Goal: Find specific page/section: Find specific page/section

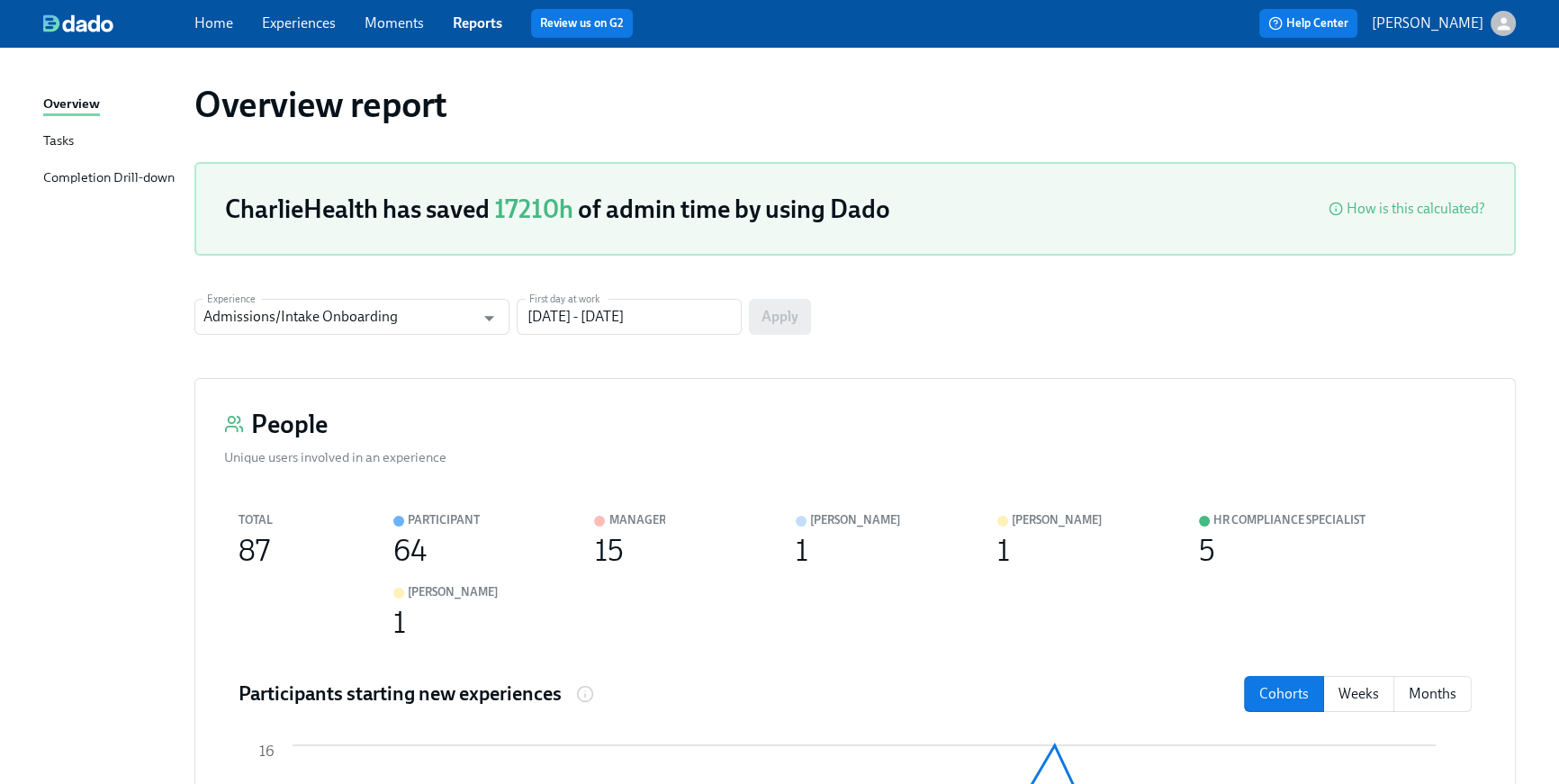
click at [180, 23] on div at bounding box center [119, 24] width 151 height 18
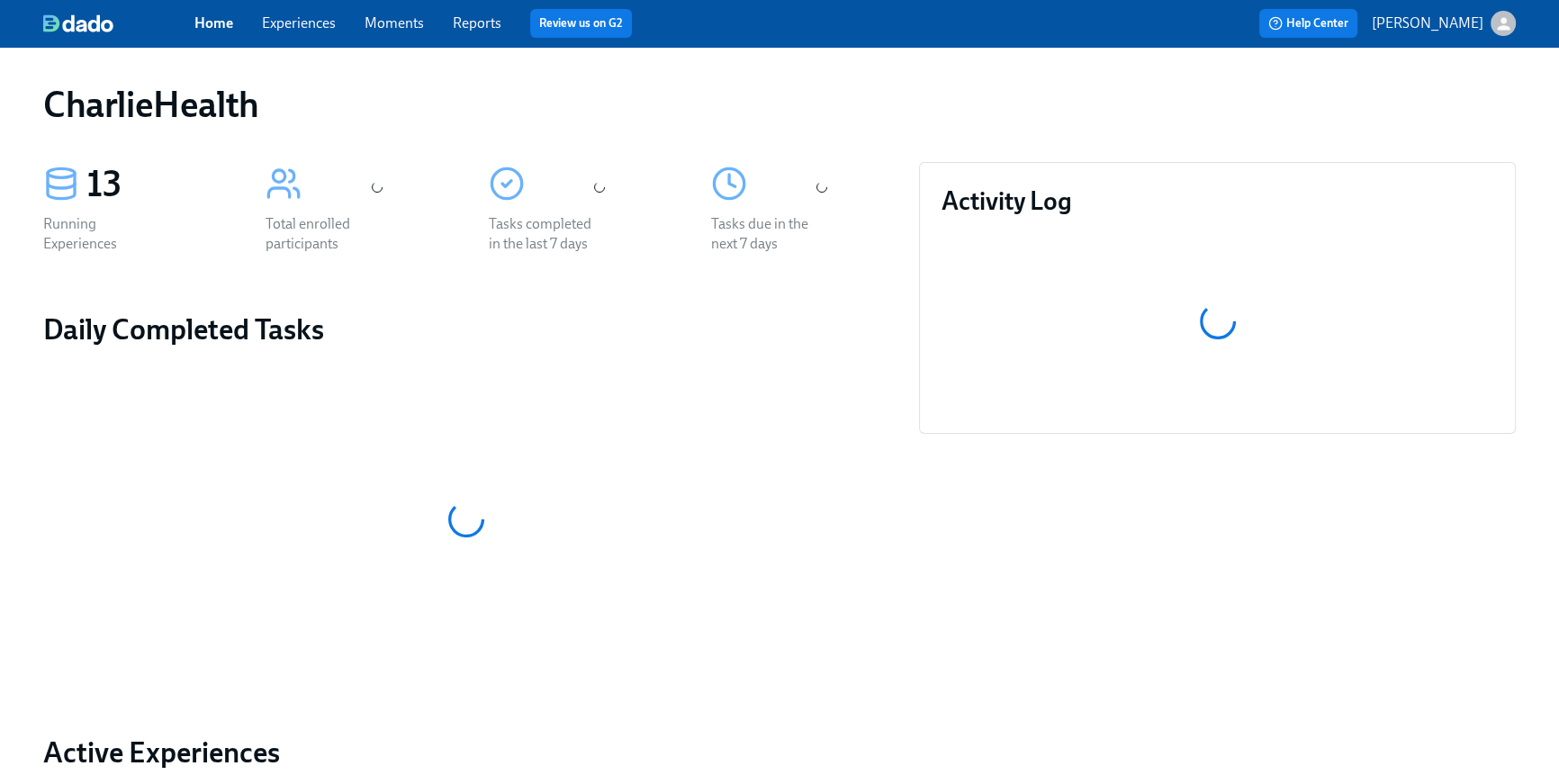
click at [194, 30] on link "Home" at bounding box center [213, 23] width 39 height 17
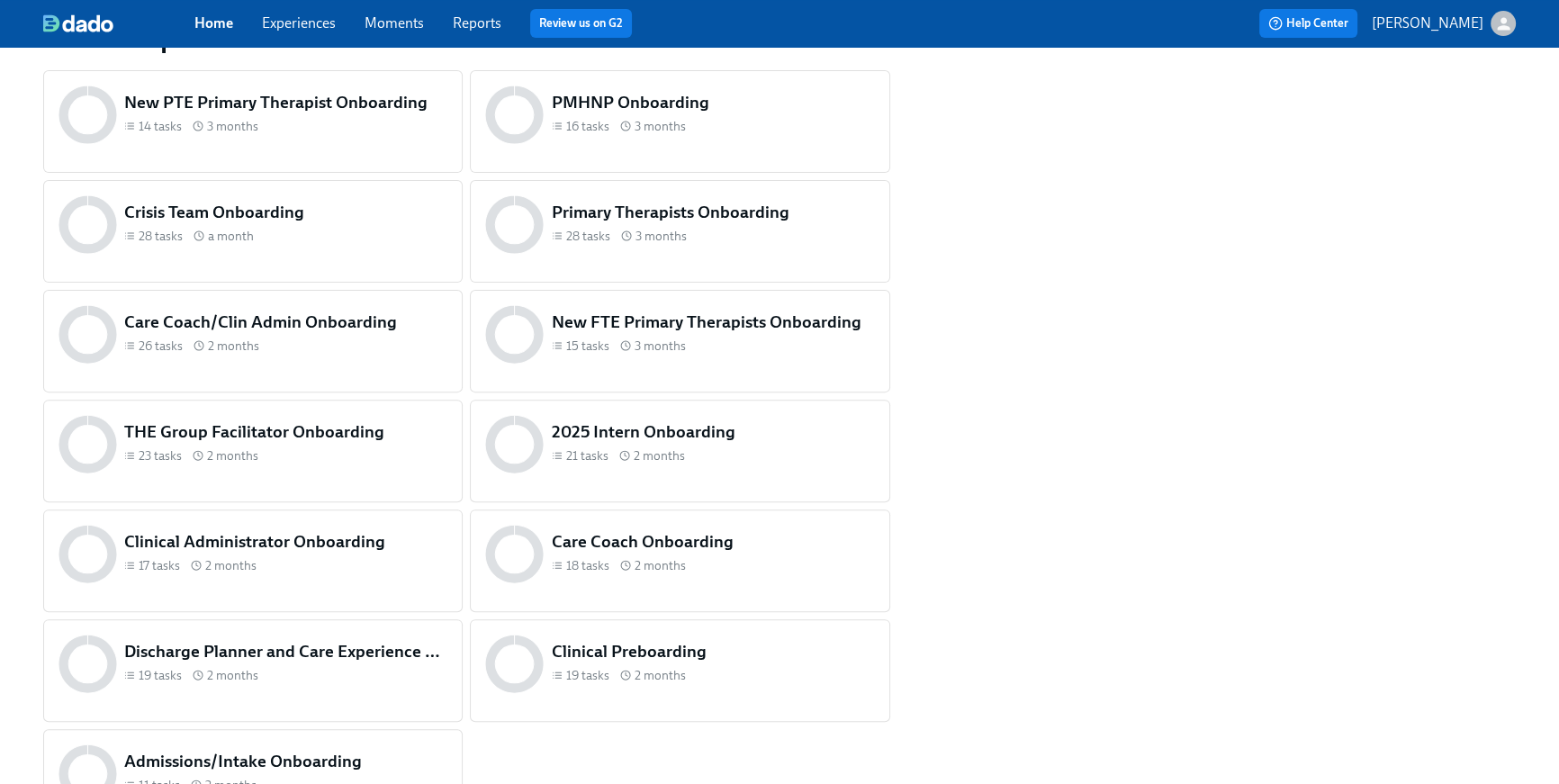
scroll to position [863, 0]
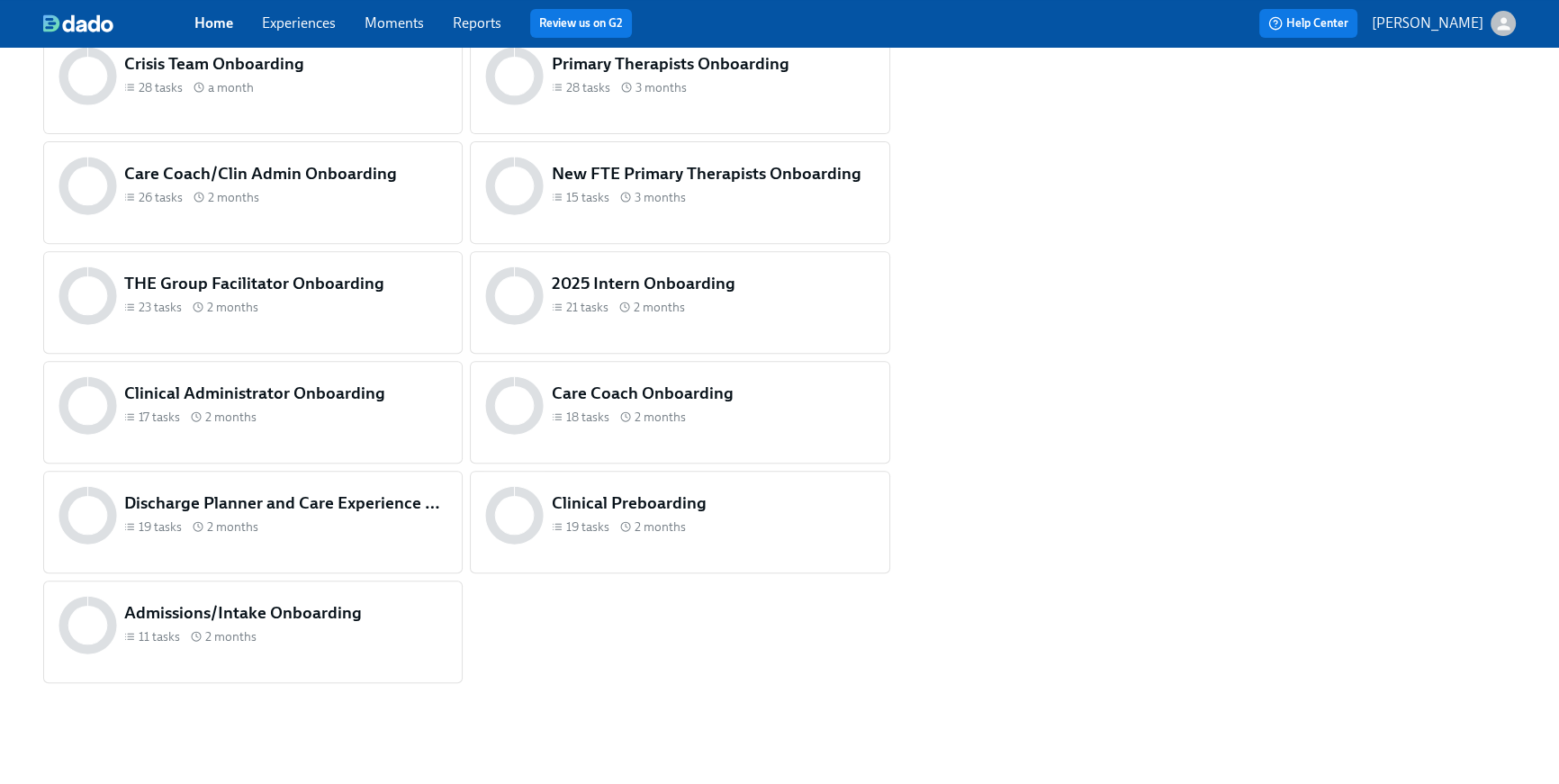
click at [372, 335] on div "THE Group Facilitator Onboarding 23 tasks 2 months" at bounding box center [253, 302] width 420 height 103
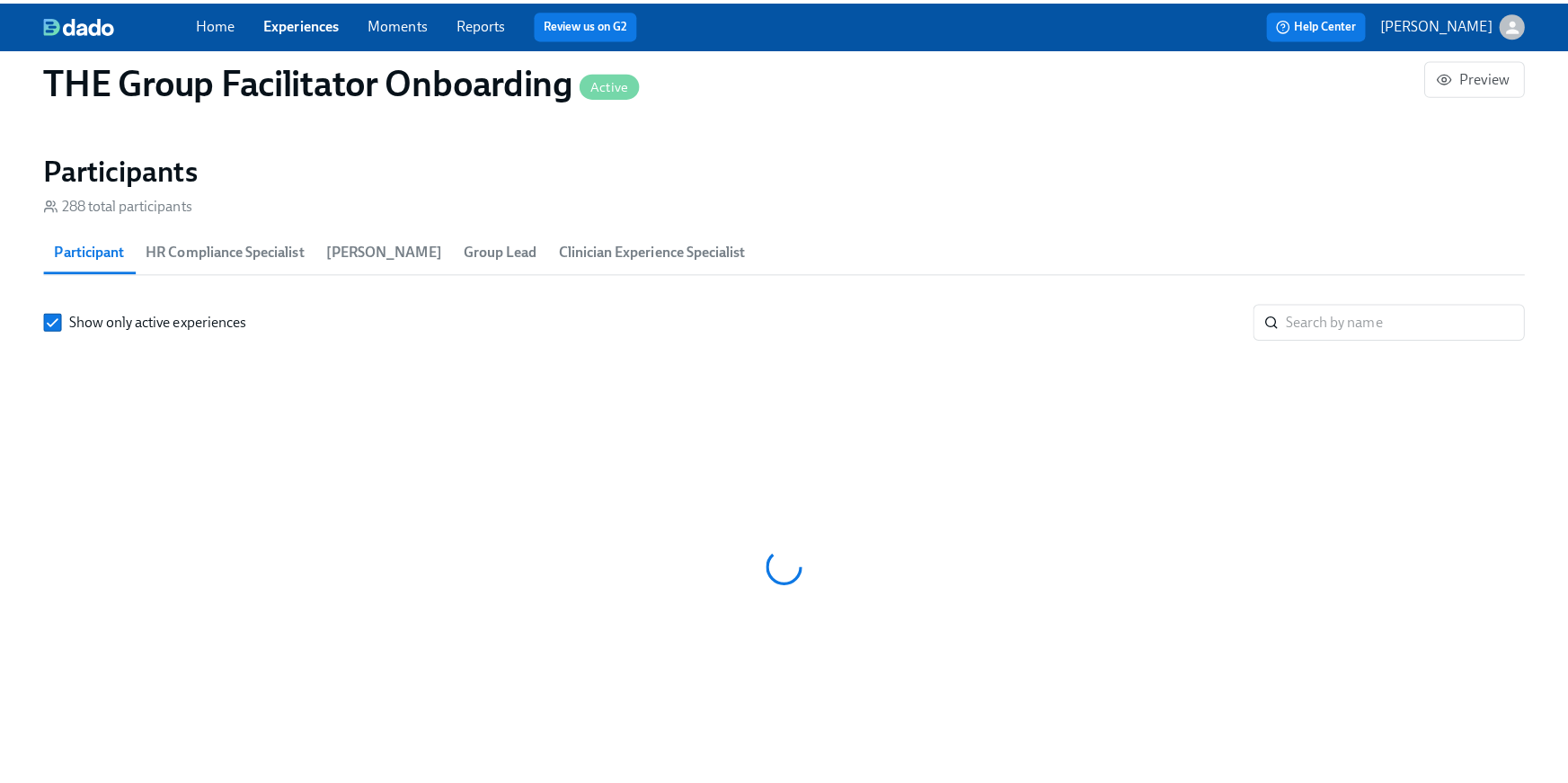
scroll to position [0, 28109]
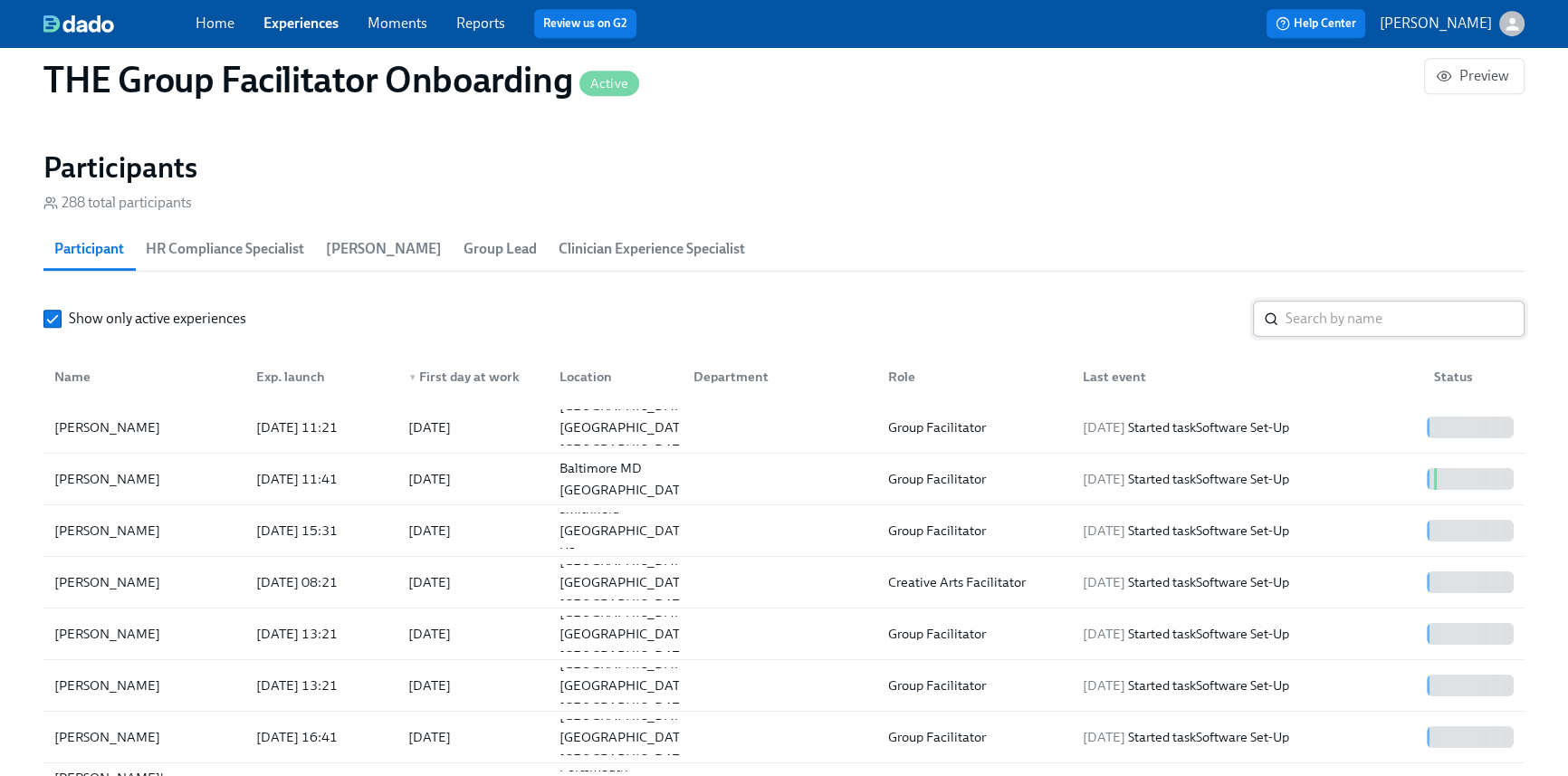
click at [1359, 311] on input "search" at bounding box center [1405, 319] width 239 height 37
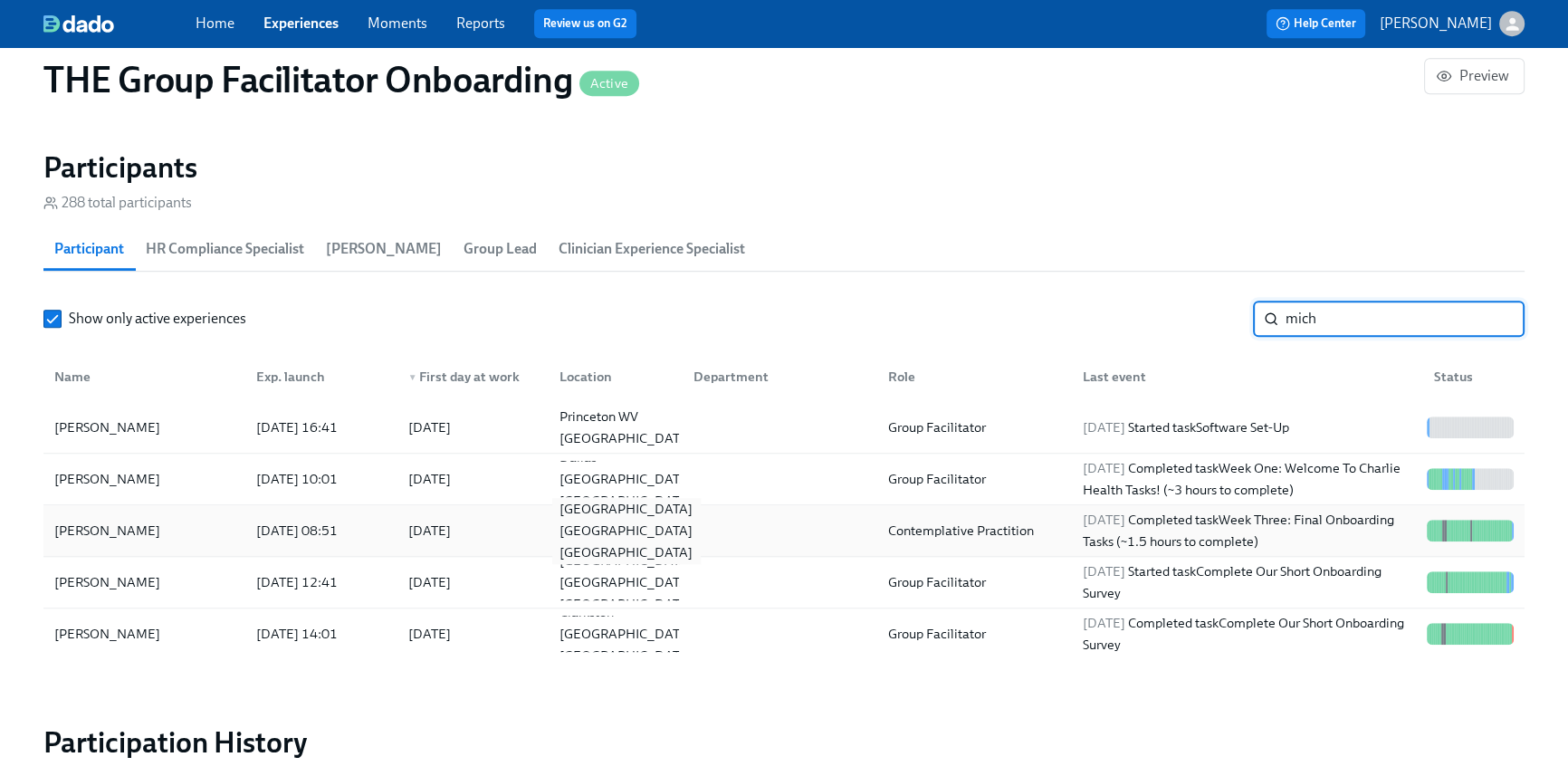
type input "mich"
click at [557, 522] on div "[GEOGRAPHIC_DATA] [GEOGRAPHIC_DATA] [GEOGRAPHIC_DATA]" at bounding box center [627, 530] width 148 height 65
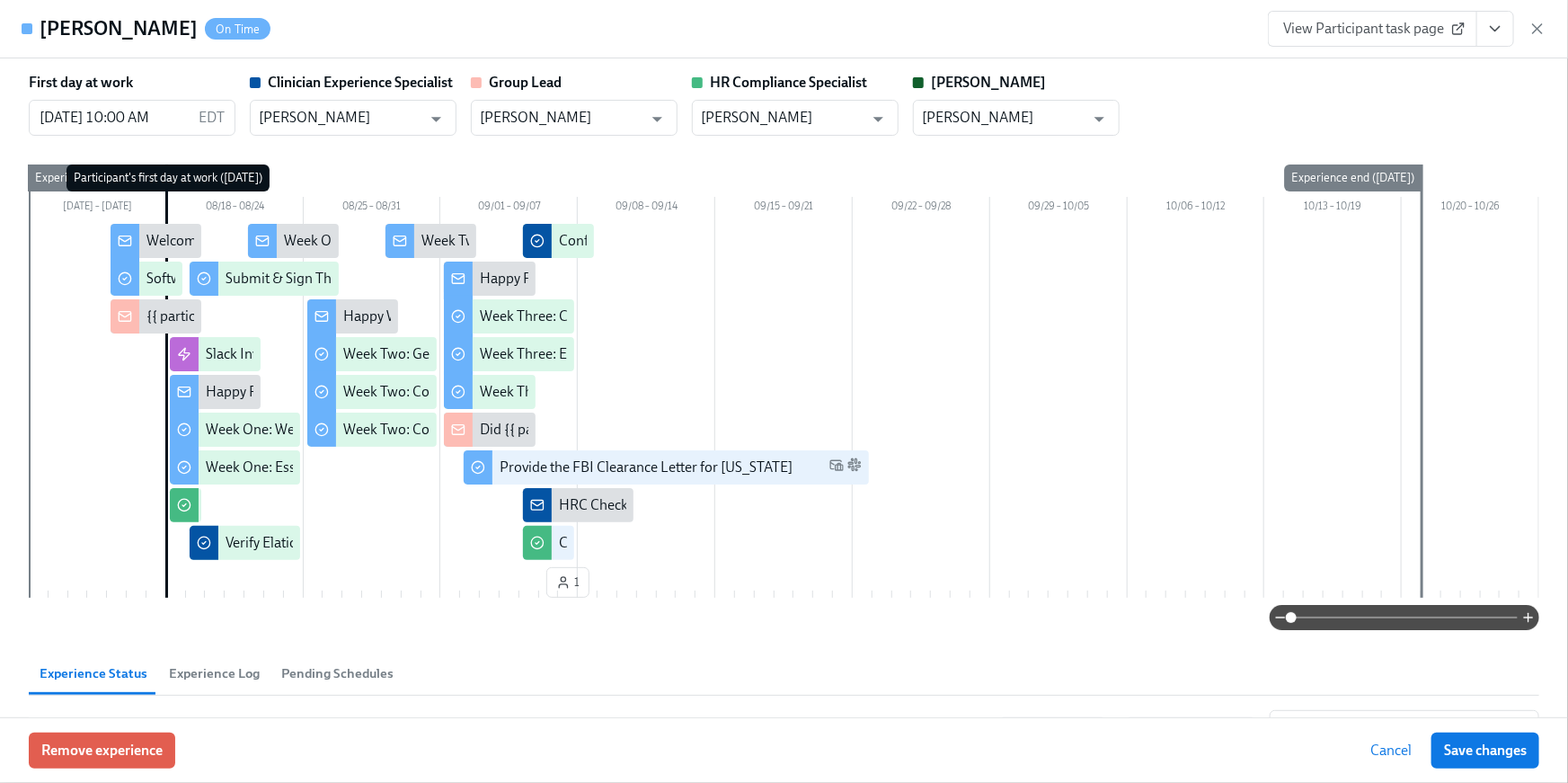
click at [1499, 24] on icon "View task page" at bounding box center [1495, 29] width 18 height 18
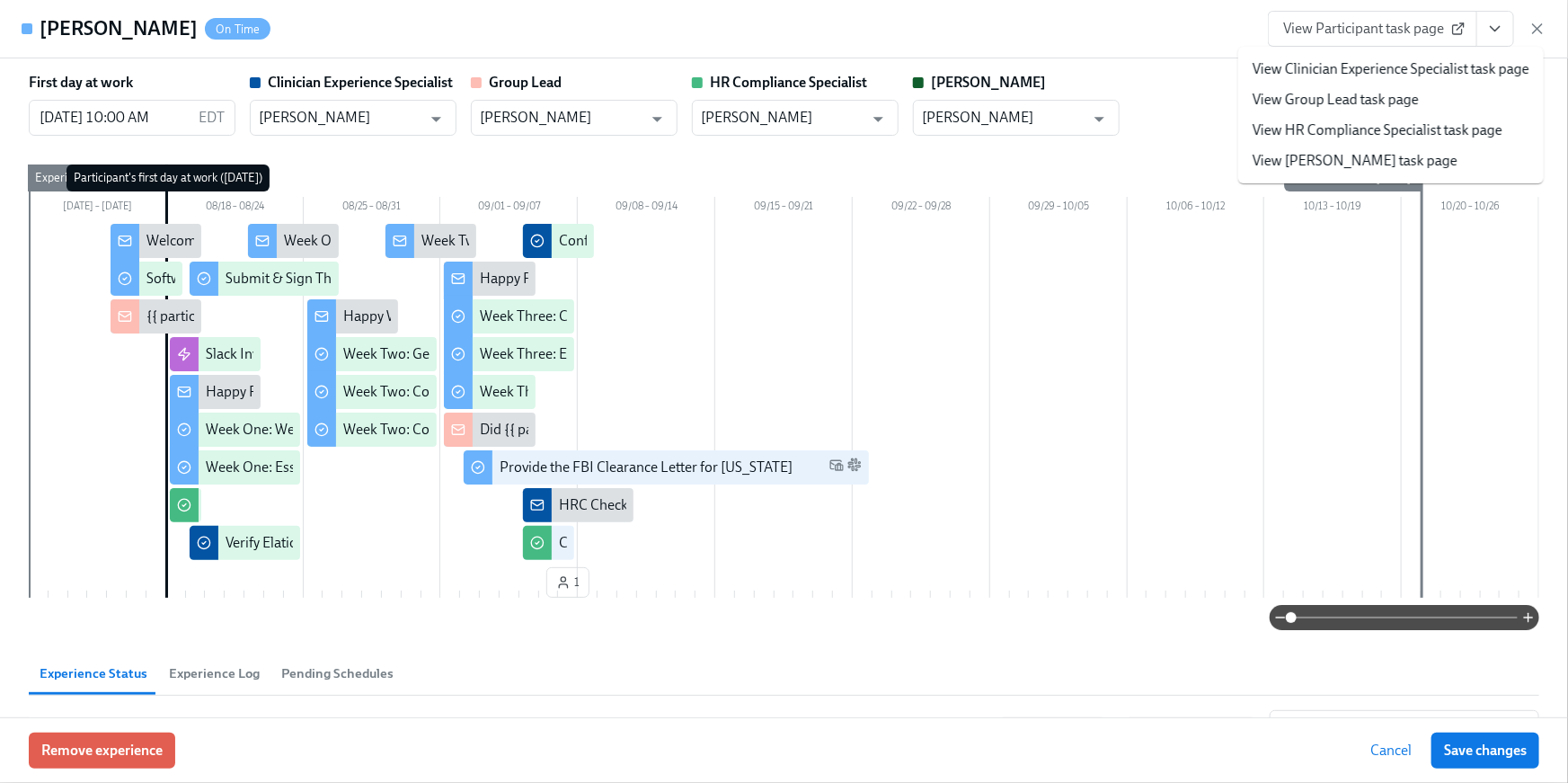
click at [1375, 132] on link "View HR Compliance Specialist task page" at bounding box center [1378, 131] width 250 height 20
